Goal: Find specific page/section: Find specific page/section

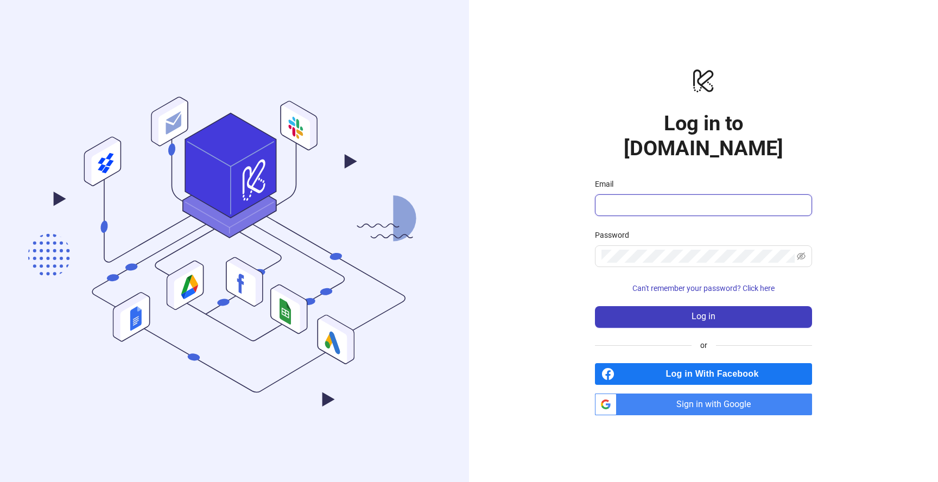
type input "**********"
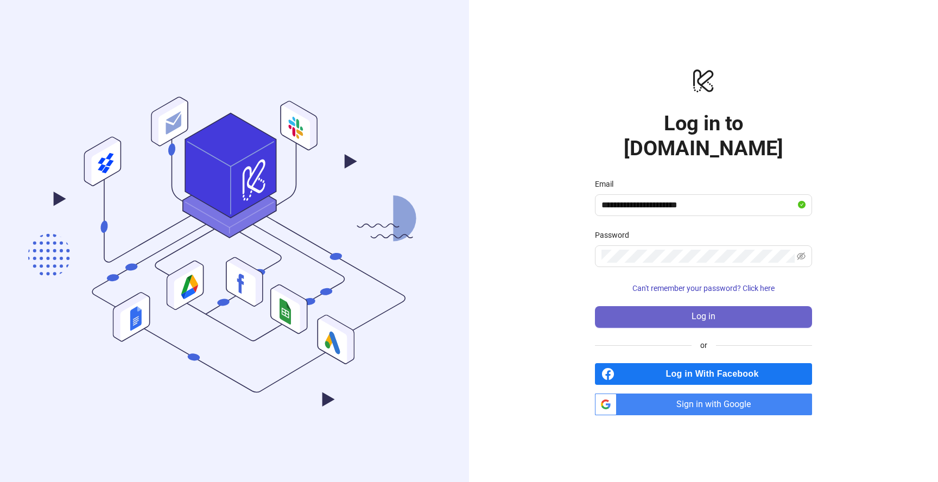
click at [654, 306] on button "Log in" at bounding box center [703, 317] width 217 height 22
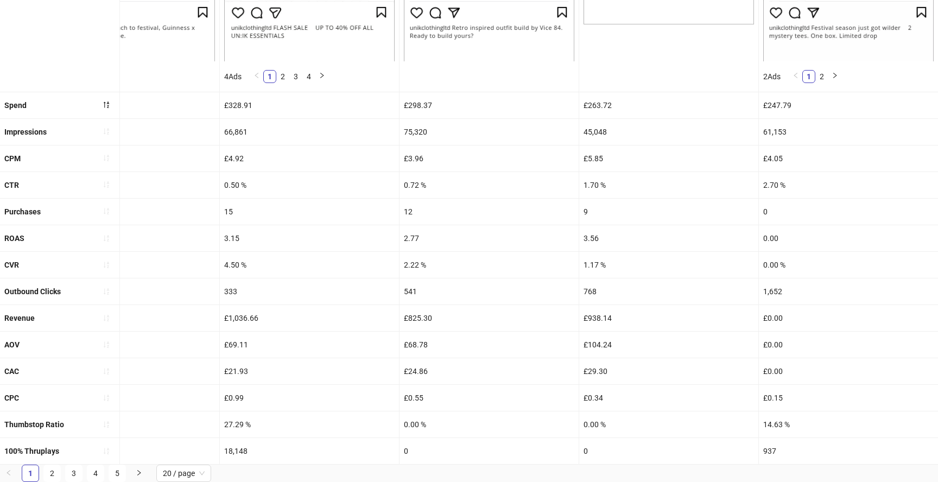
scroll to position [410, 0]
click at [53, 471] on link "2" at bounding box center [52, 473] width 16 height 16
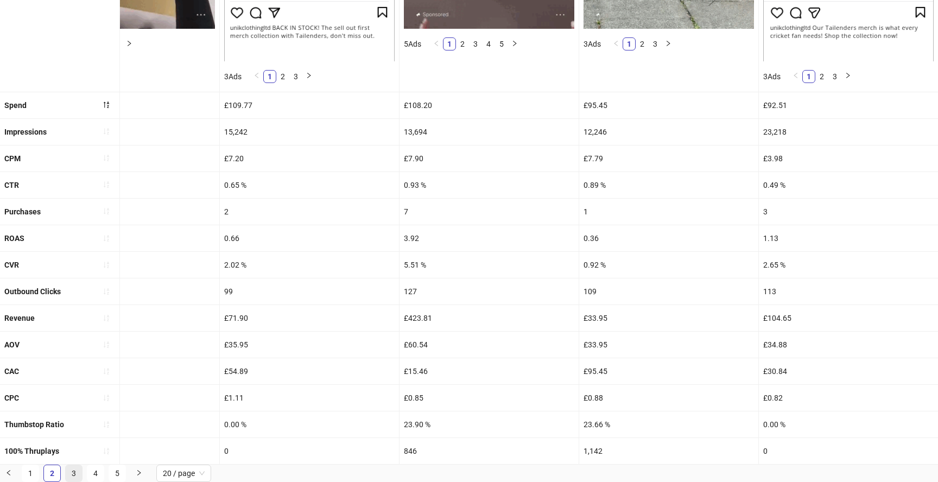
click at [77, 476] on link "3" at bounding box center [74, 473] width 16 height 16
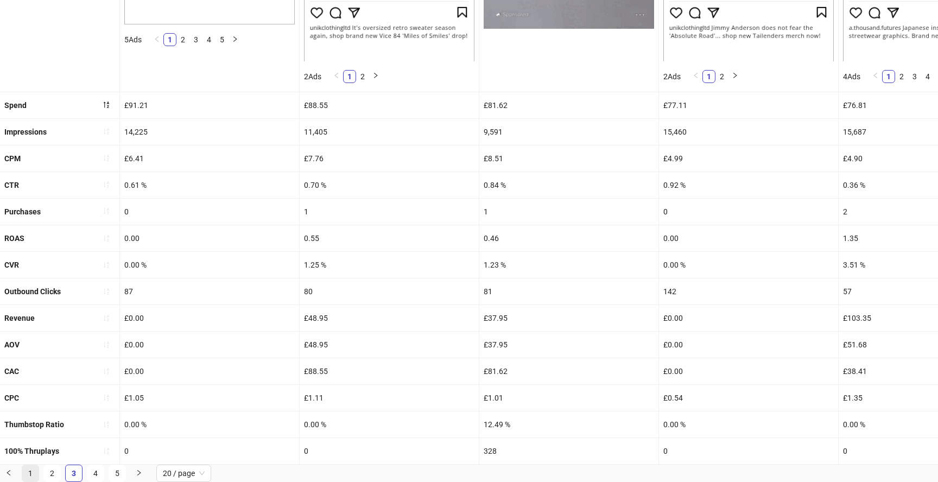
click at [27, 471] on link "1" at bounding box center [30, 473] width 16 height 16
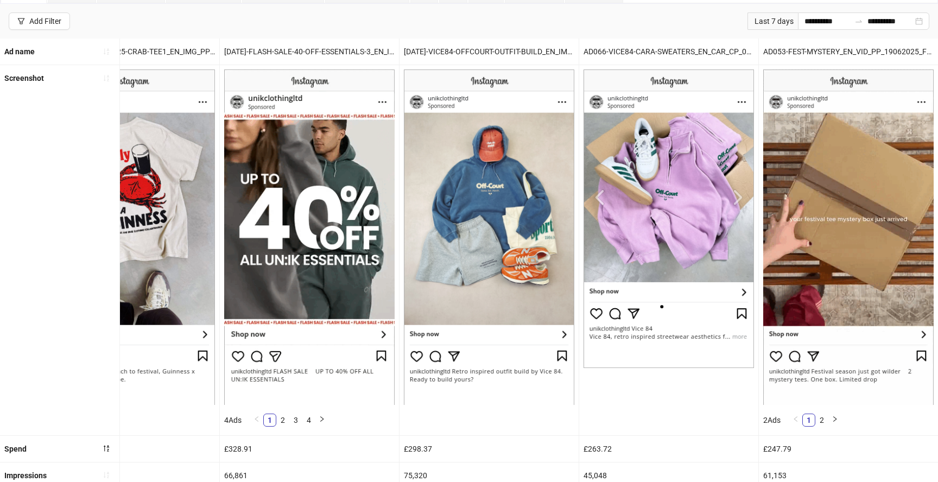
scroll to position [0, 2776]
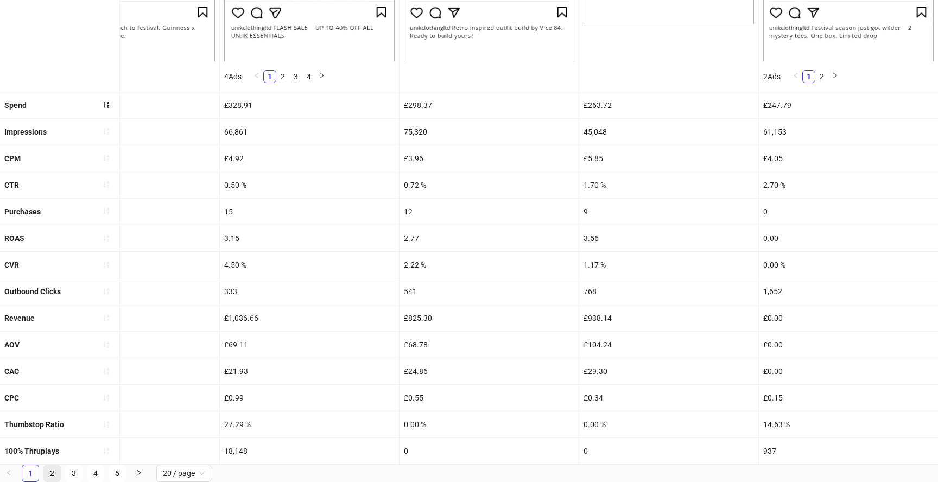
click at [54, 471] on link "2" at bounding box center [52, 473] width 16 height 16
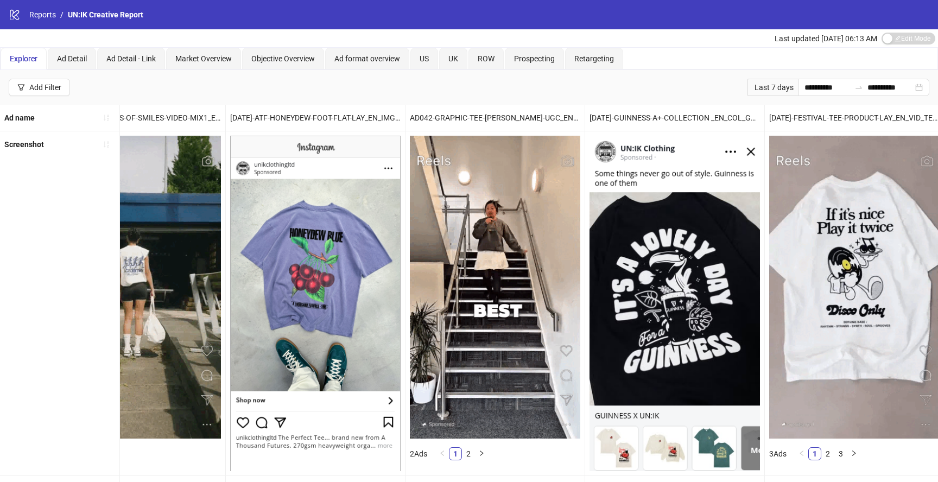
scroll to position [0, 0]
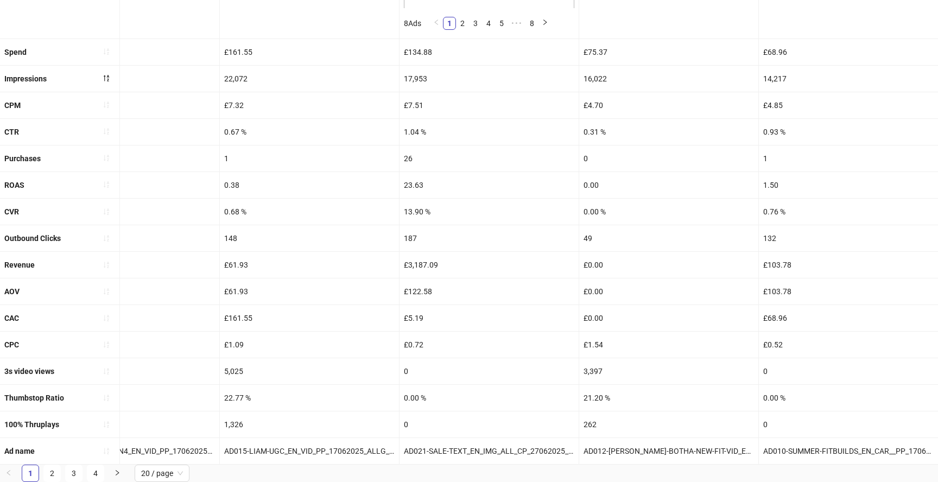
scroll to position [437, 0]
click at [50, 472] on link "2" at bounding box center [52, 473] width 16 height 16
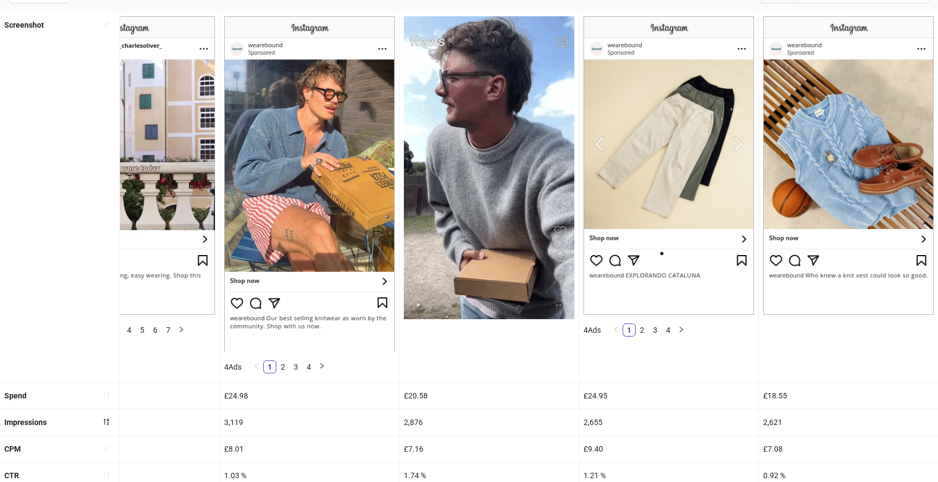
scroll to position [0, 2776]
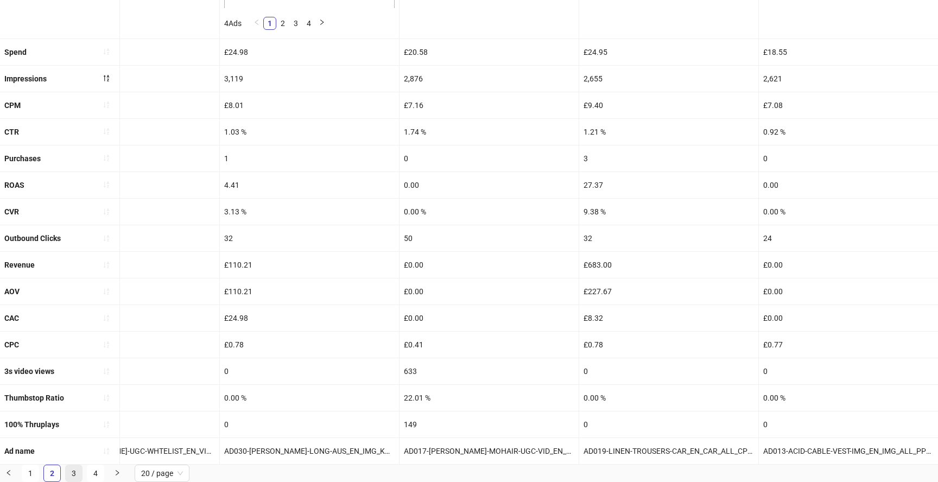
click at [67, 478] on link "3" at bounding box center [74, 473] width 16 height 16
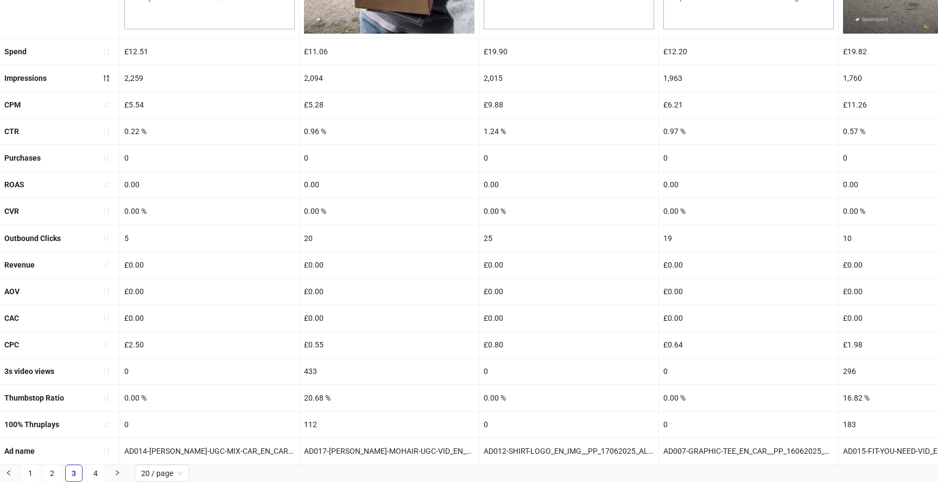
scroll to position [379, 0]
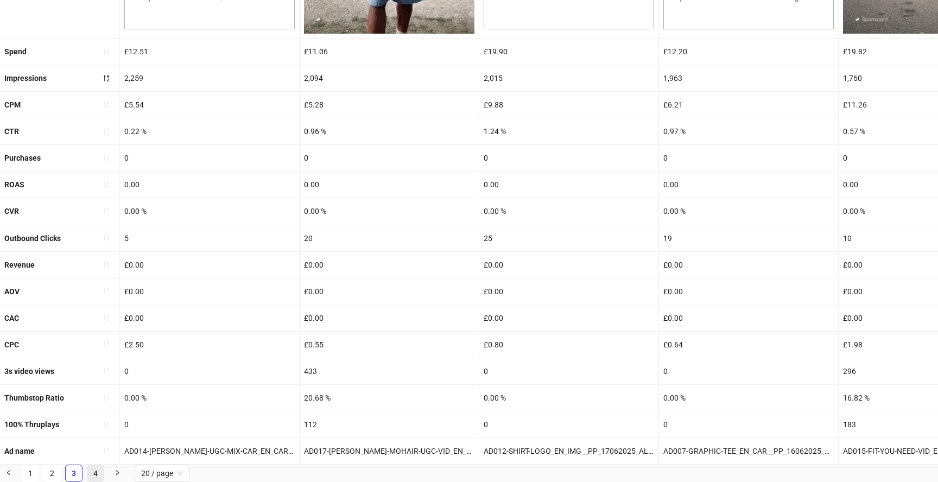
click at [99, 476] on link "4" at bounding box center [95, 473] width 16 height 16
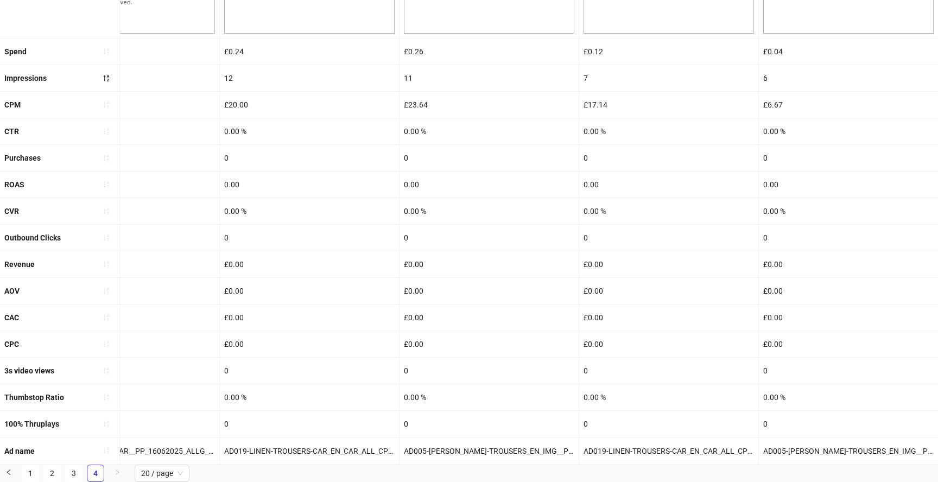
scroll to position [374, 0]
